Goal: Task Accomplishment & Management: Complete application form

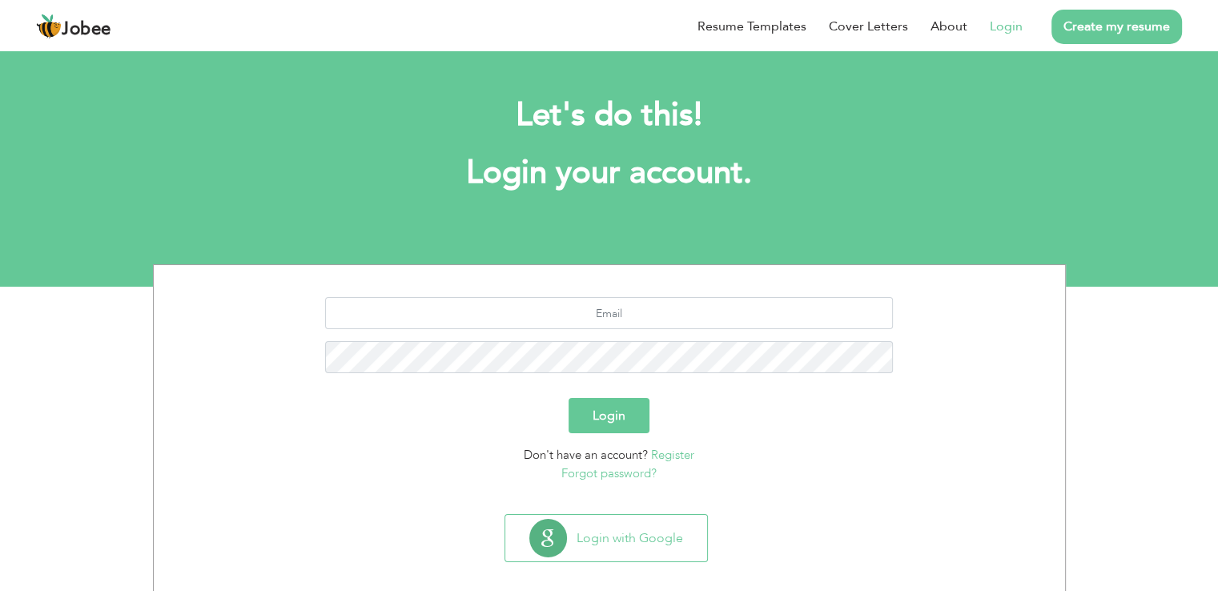
click at [995, 18] on link "Login" at bounding box center [1006, 26] width 33 height 19
click at [1006, 31] on link "Login" at bounding box center [1006, 26] width 33 height 19
click at [504, 196] on div "Let's do this! Login your account." at bounding box center [609, 152] width 889 height 147
click at [1002, 22] on link "Login" at bounding box center [1006, 26] width 33 height 19
click at [1013, 30] on link "Login" at bounding box center [1006, 26] width 33 height 19
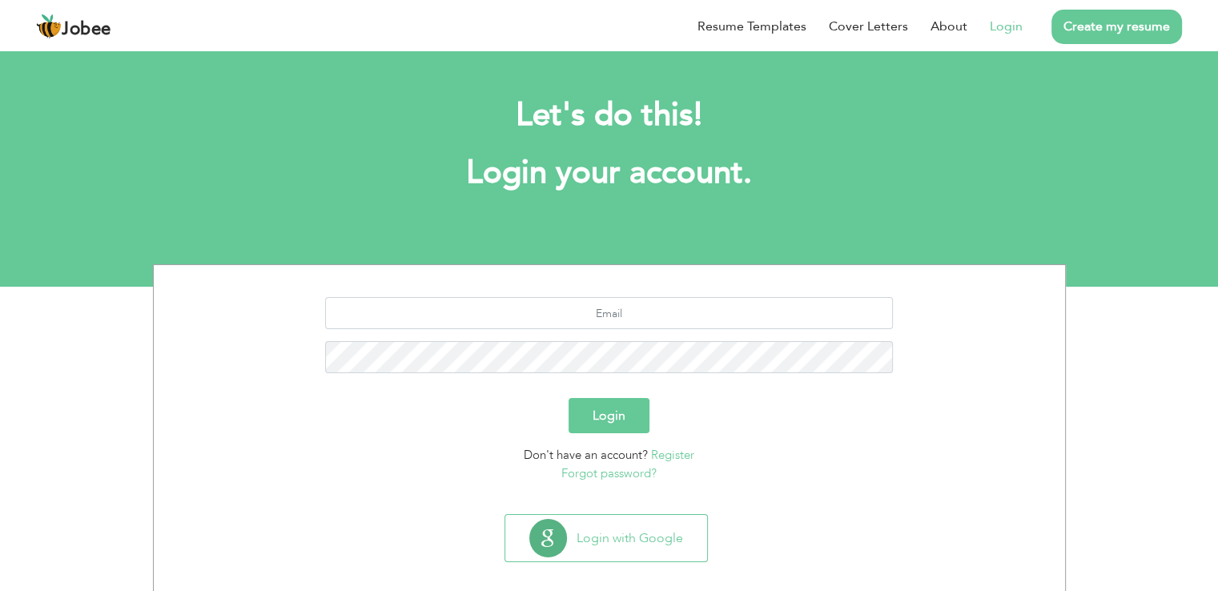
click at [1134, 33] on link "Create my resume" at bounding box center [1117, 27] width 131 height 34
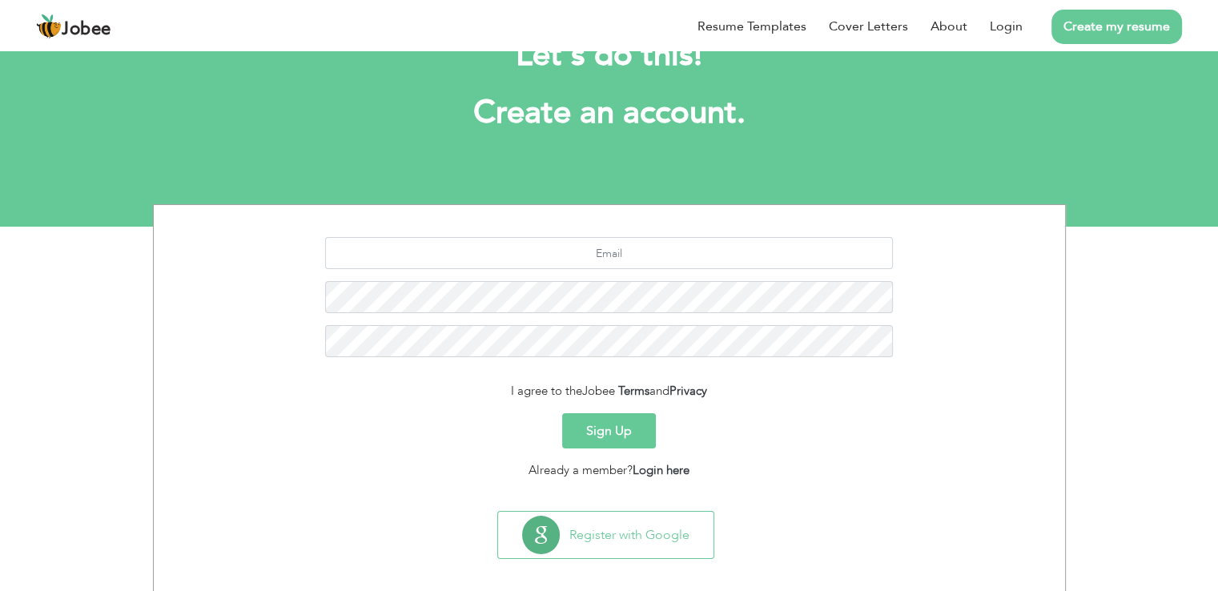
scroll to position [74, 0]
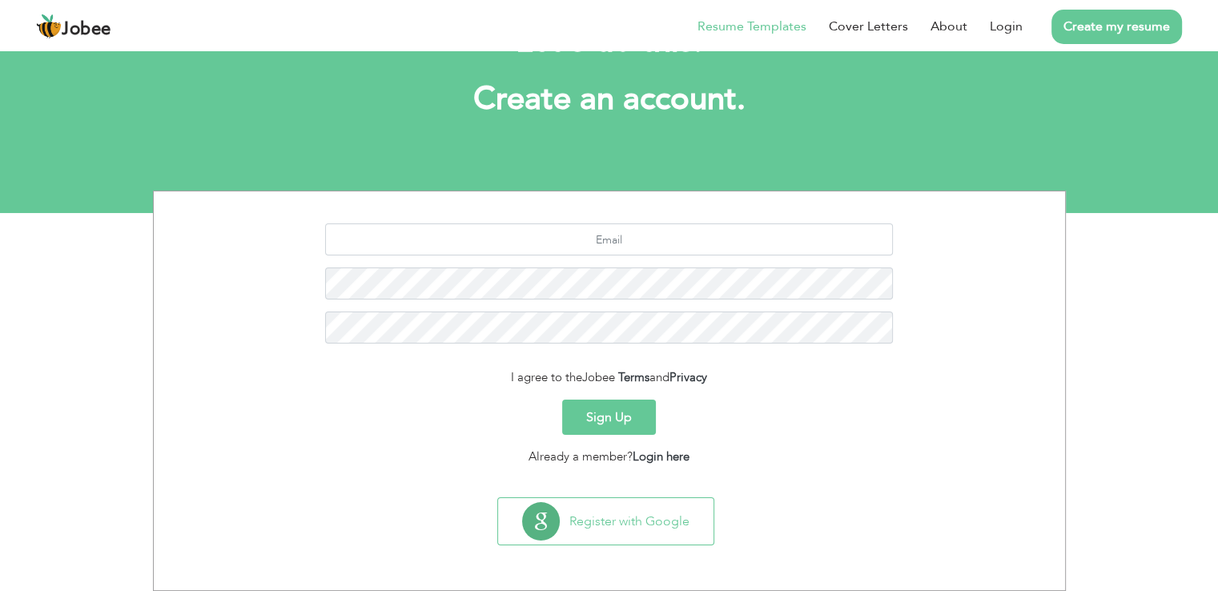
click at [767, 20] on link "Resume Templates" at bounding box center [752, 26] width 109 height 19
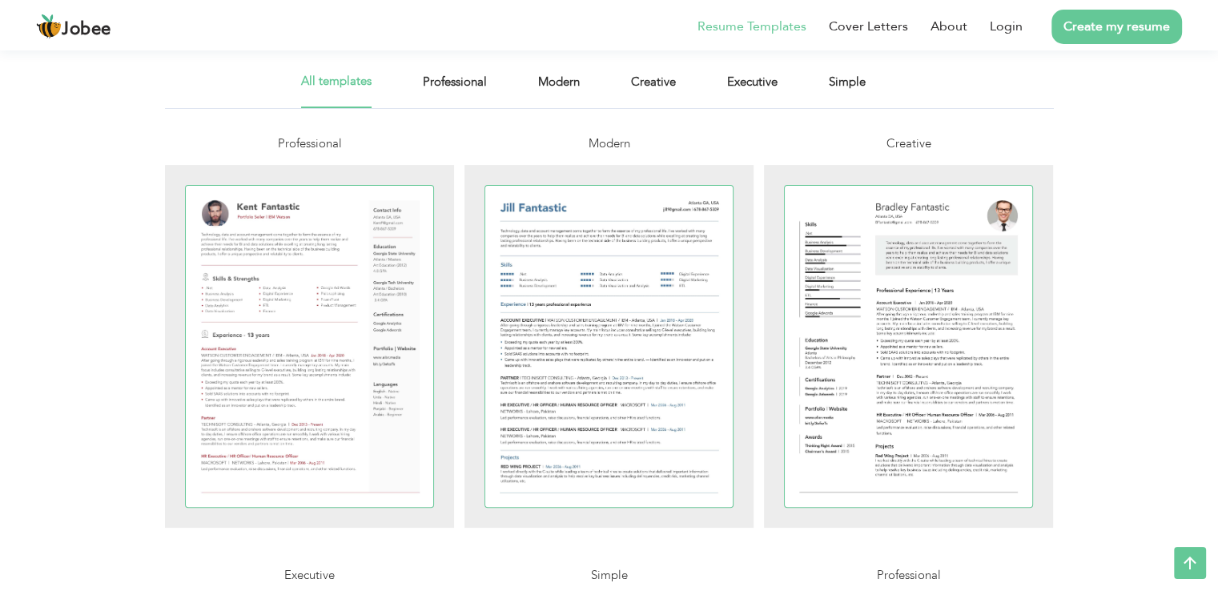
click at [506, 301] on div at bounding box center [609, 346] width 248 height 321
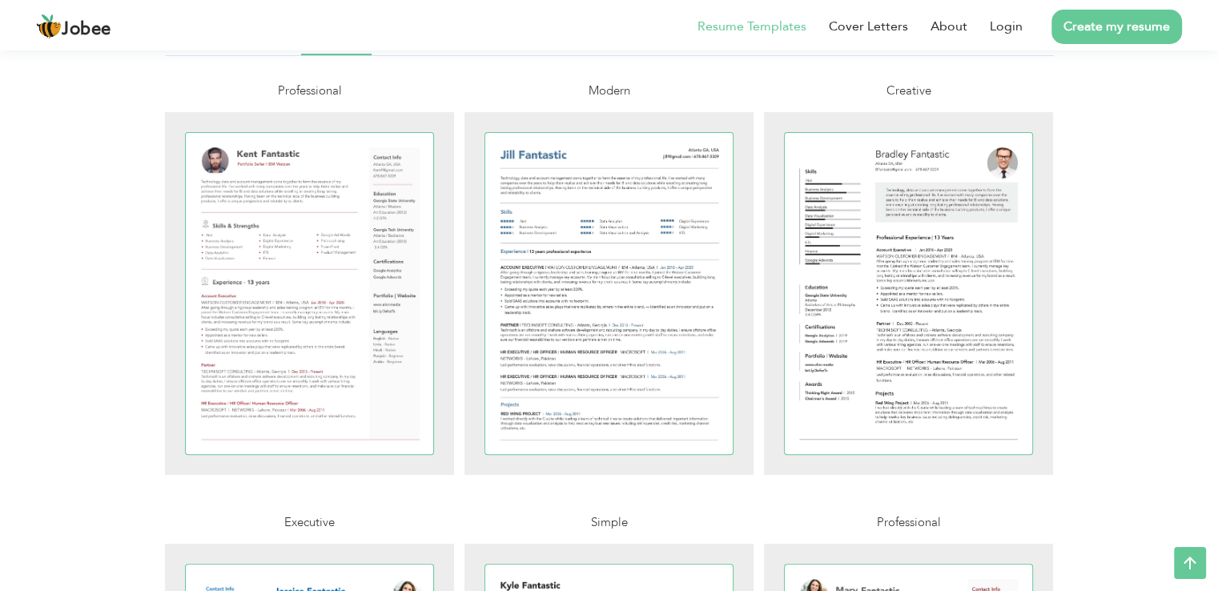
scroll to position [377, 0]
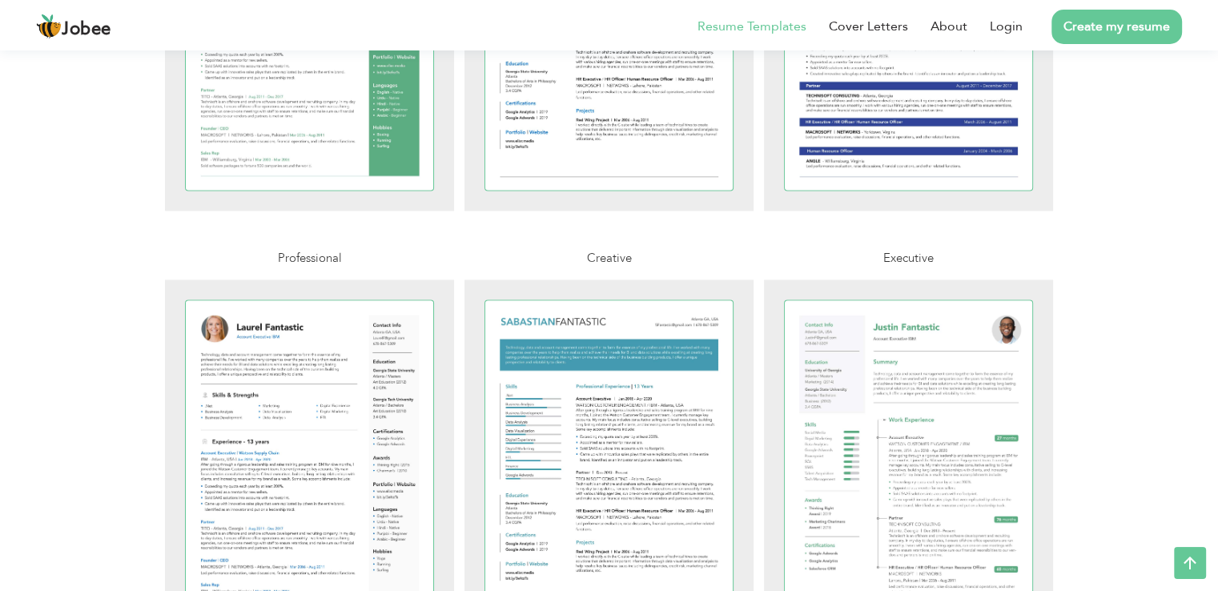
scroll to position [2366, 0]
